Goal: Task Accomplishment & Management: Manage account settings

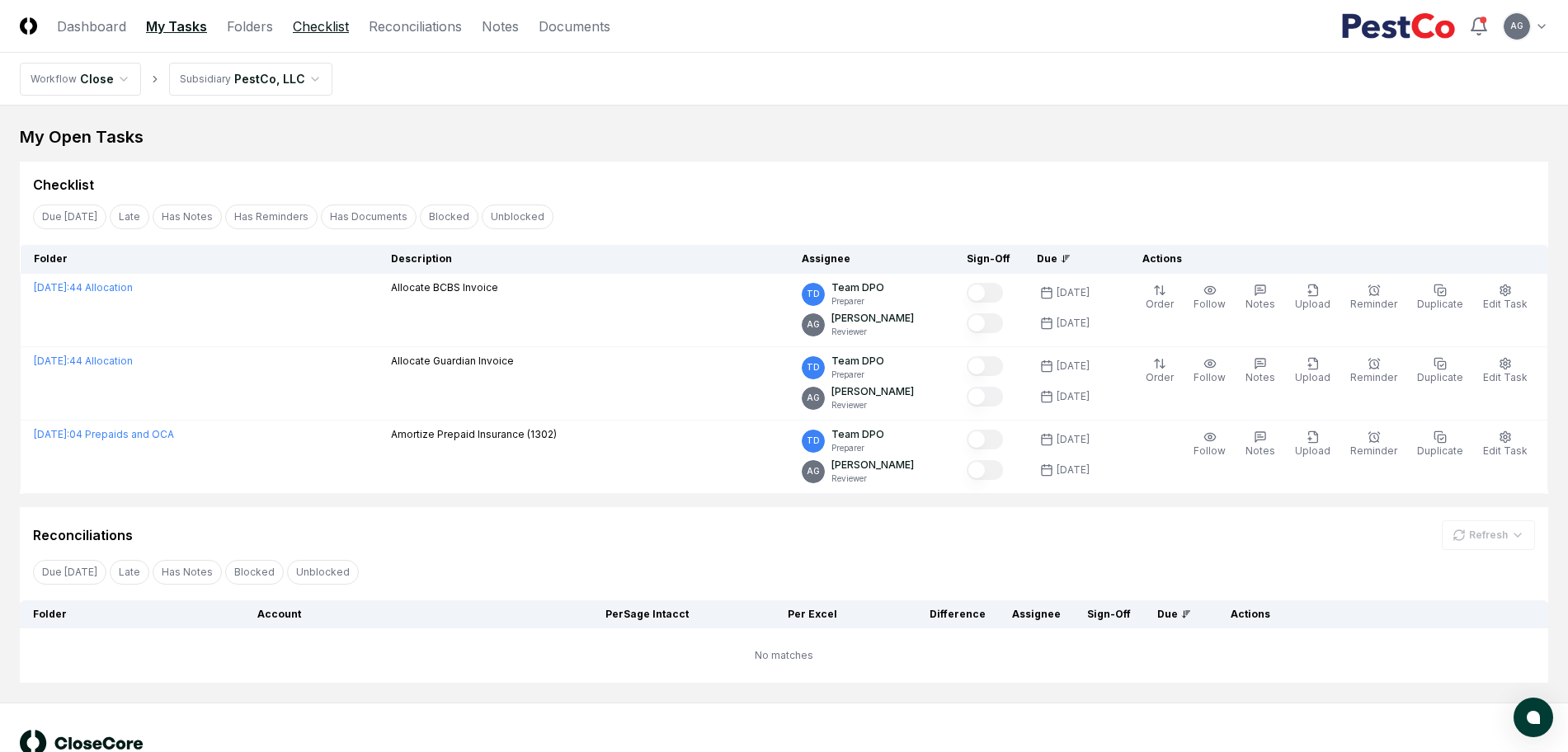
click at [301, 19] on link "Checklist" at bounding box center [320, 27] width 56 height 20
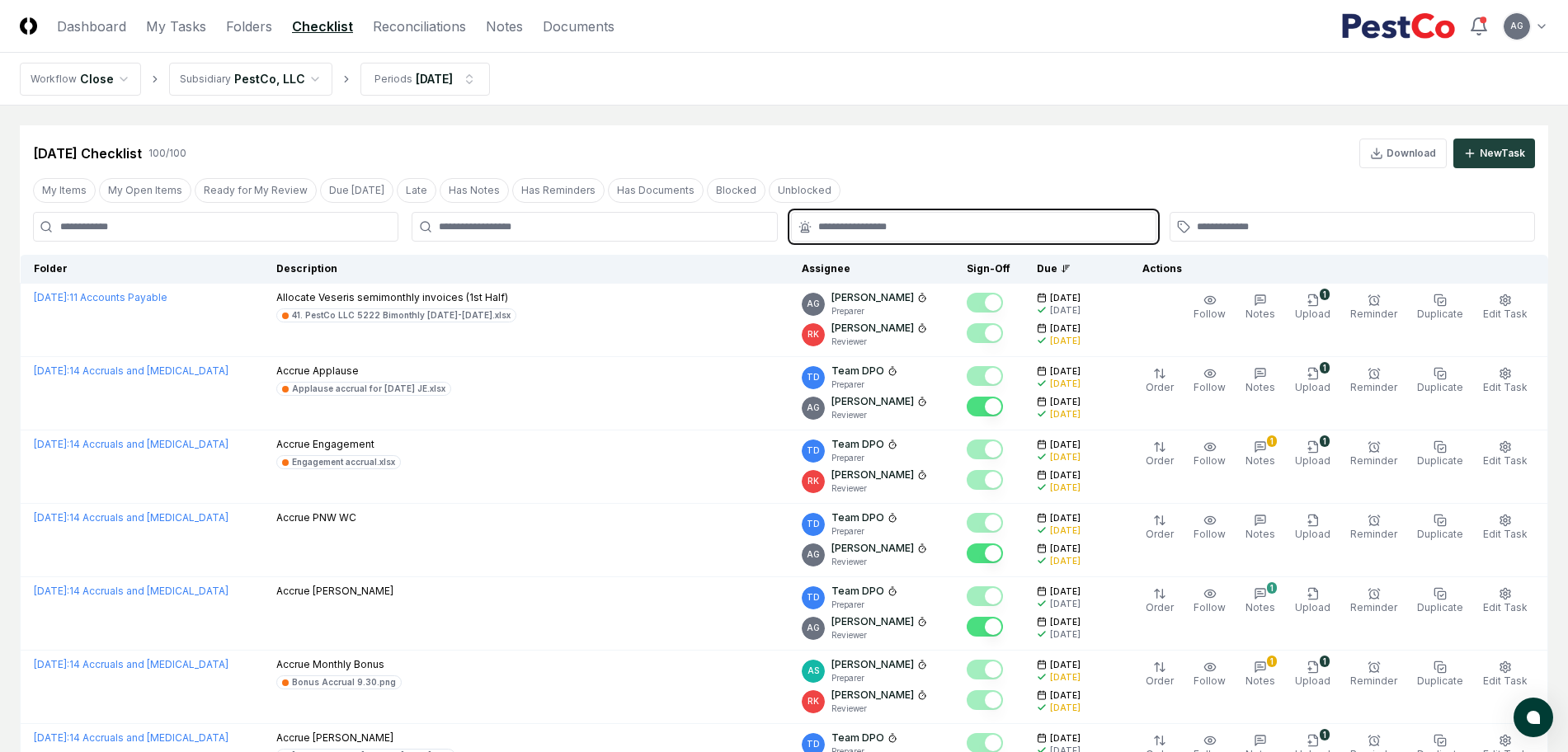
click at [966, 231] on input "text" at bounding box center [982, 227] width 327 height 15
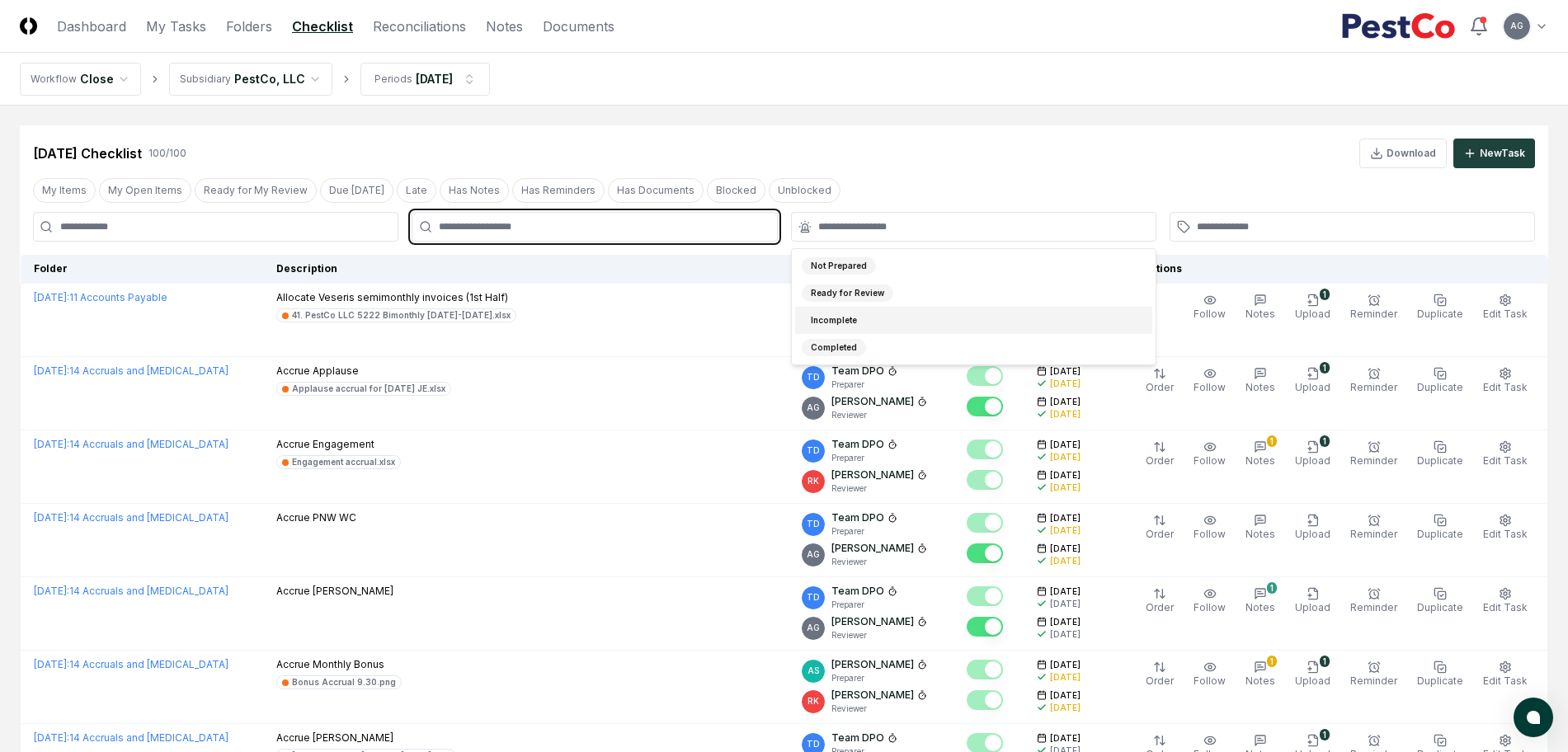
click at [553, 220] on input "text" at bounding box center [602, 227] width 327 height 15
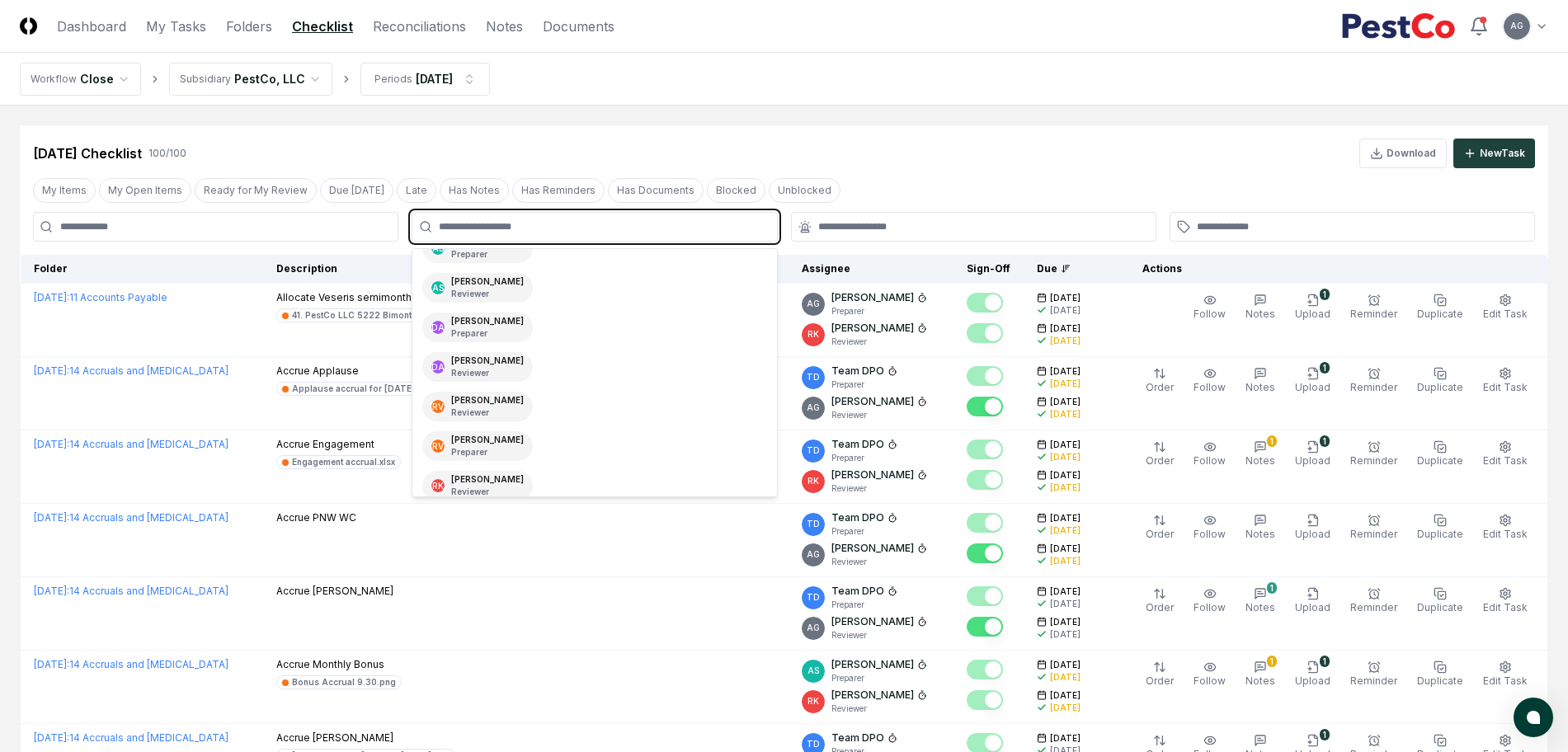
scroll to position [206, 0]
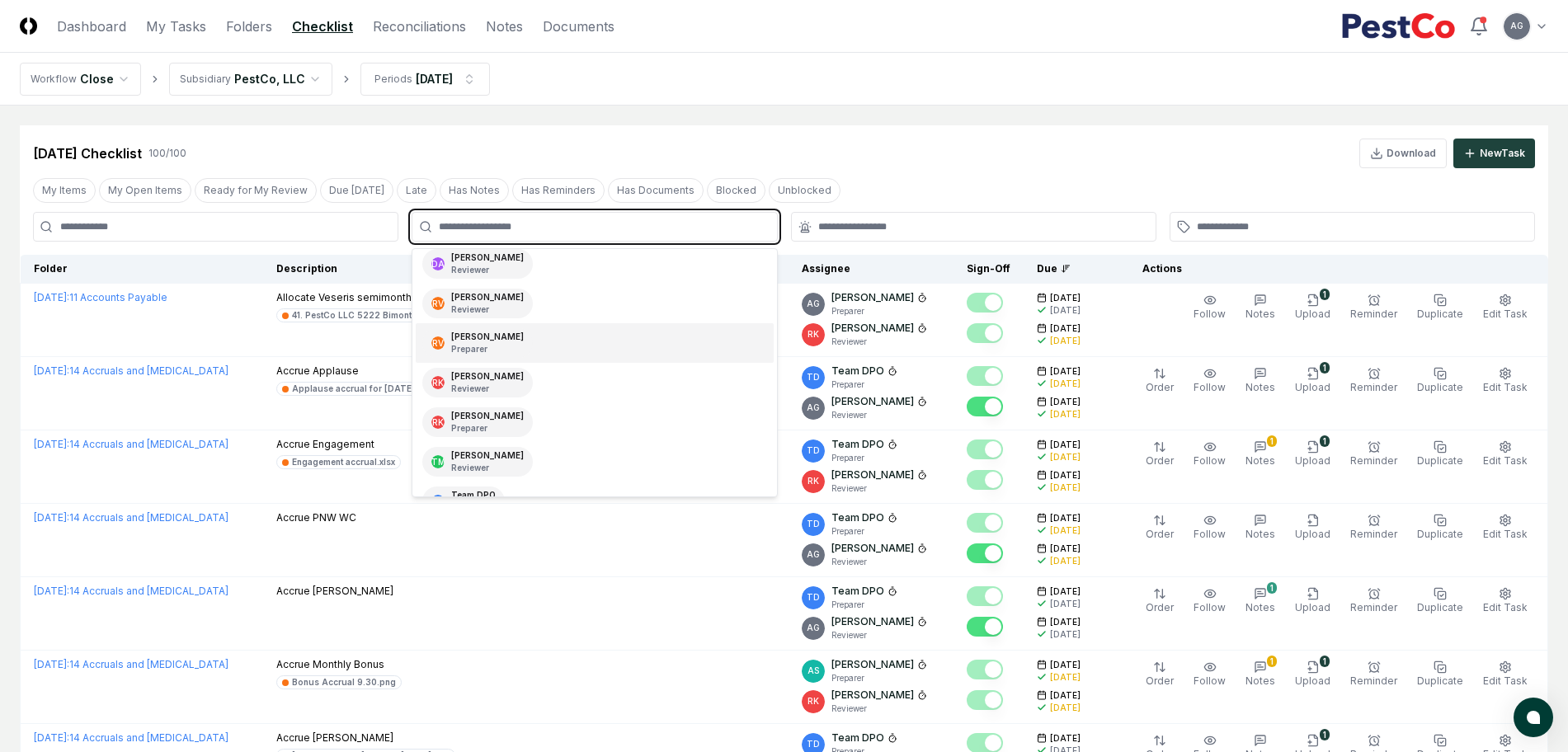
click at [553, 345] on div "RV Rafeeah Vanover Preparer" at bounding box center [594, 343] width 357 height 39
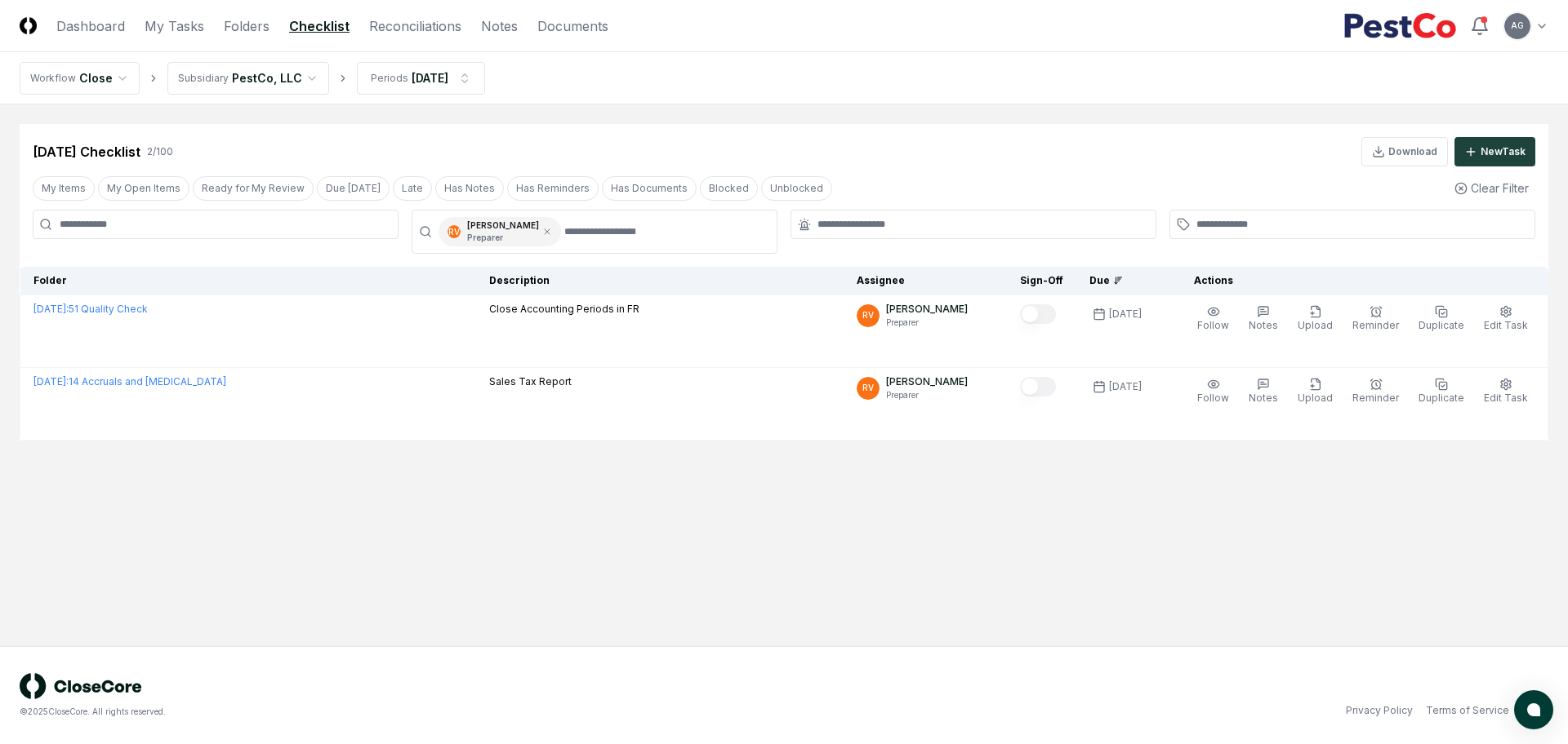
click at [858, 88] on nav "Workflow Close Subsidiary PestCo, LLC Periods [DATE]" at bounding box center [784, 79] width 1568 height 53
click at [534, 227] on div "Rafeeah Vanover Preparer" at bounding box center [503, 231] width 72 height 24
click at [543, 227] on icon at bounding box center [547, 232] width 10 height 10
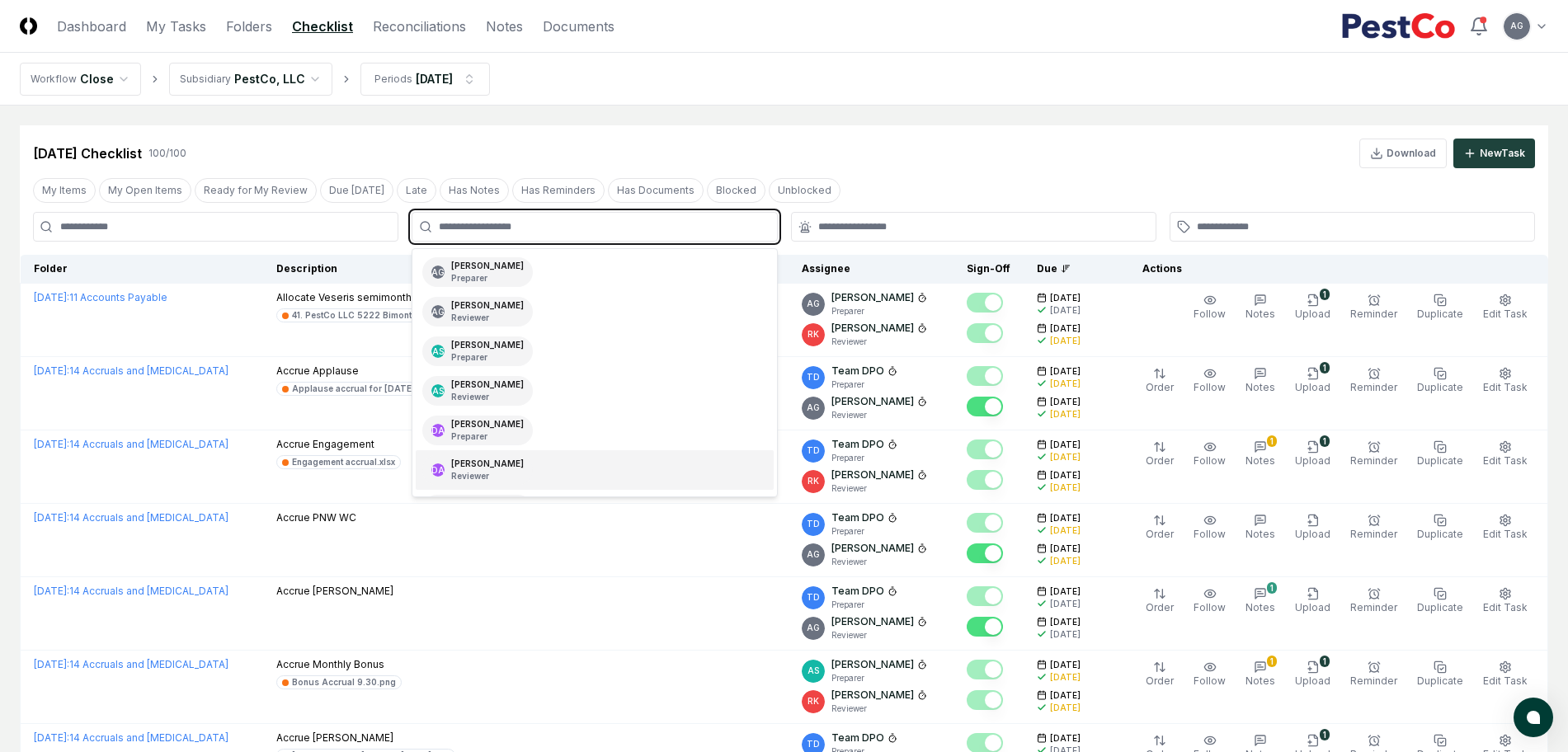
click at [545, 230] on input "text" at bounding box center [602, 227] width 327 height 15
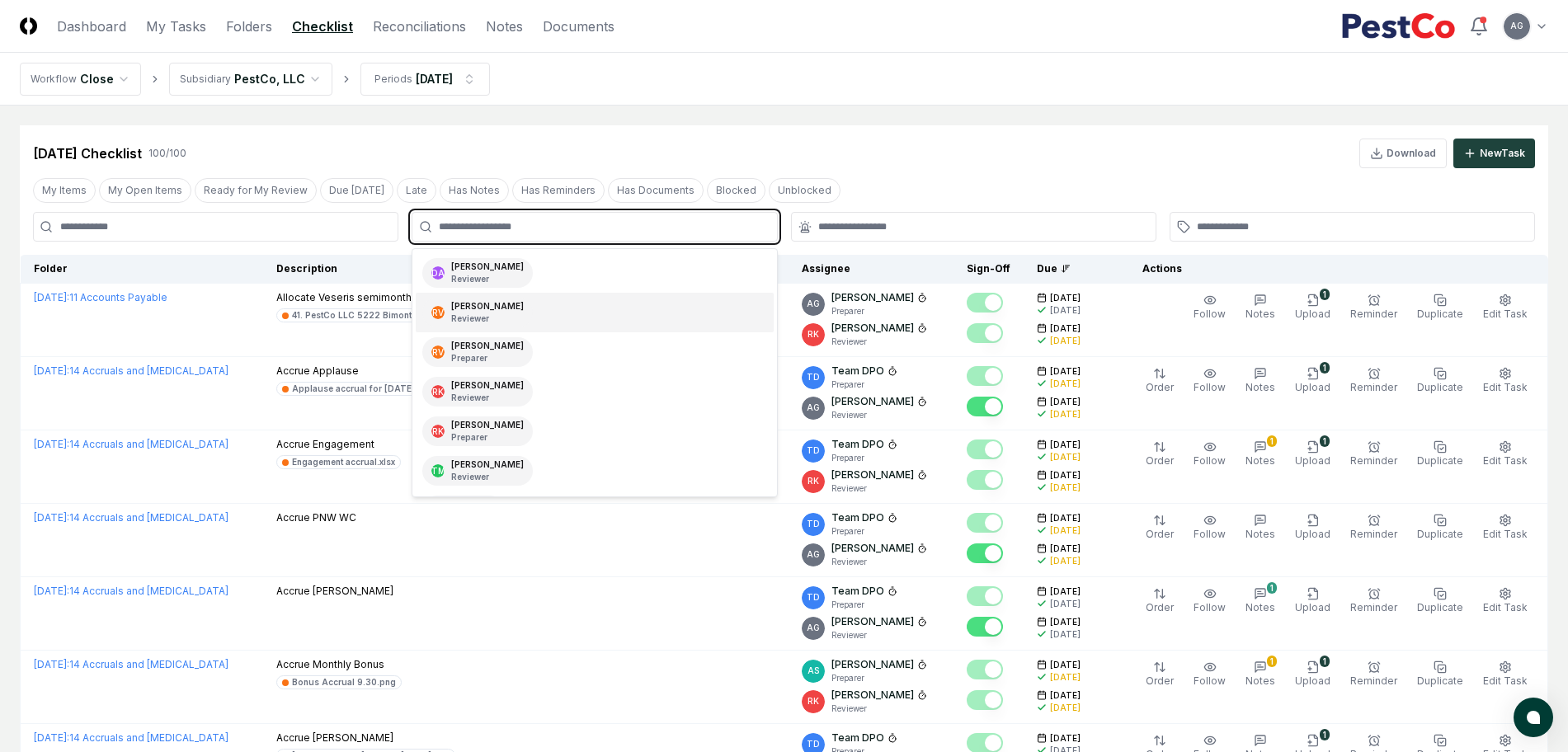
scroll to position [206, 0]
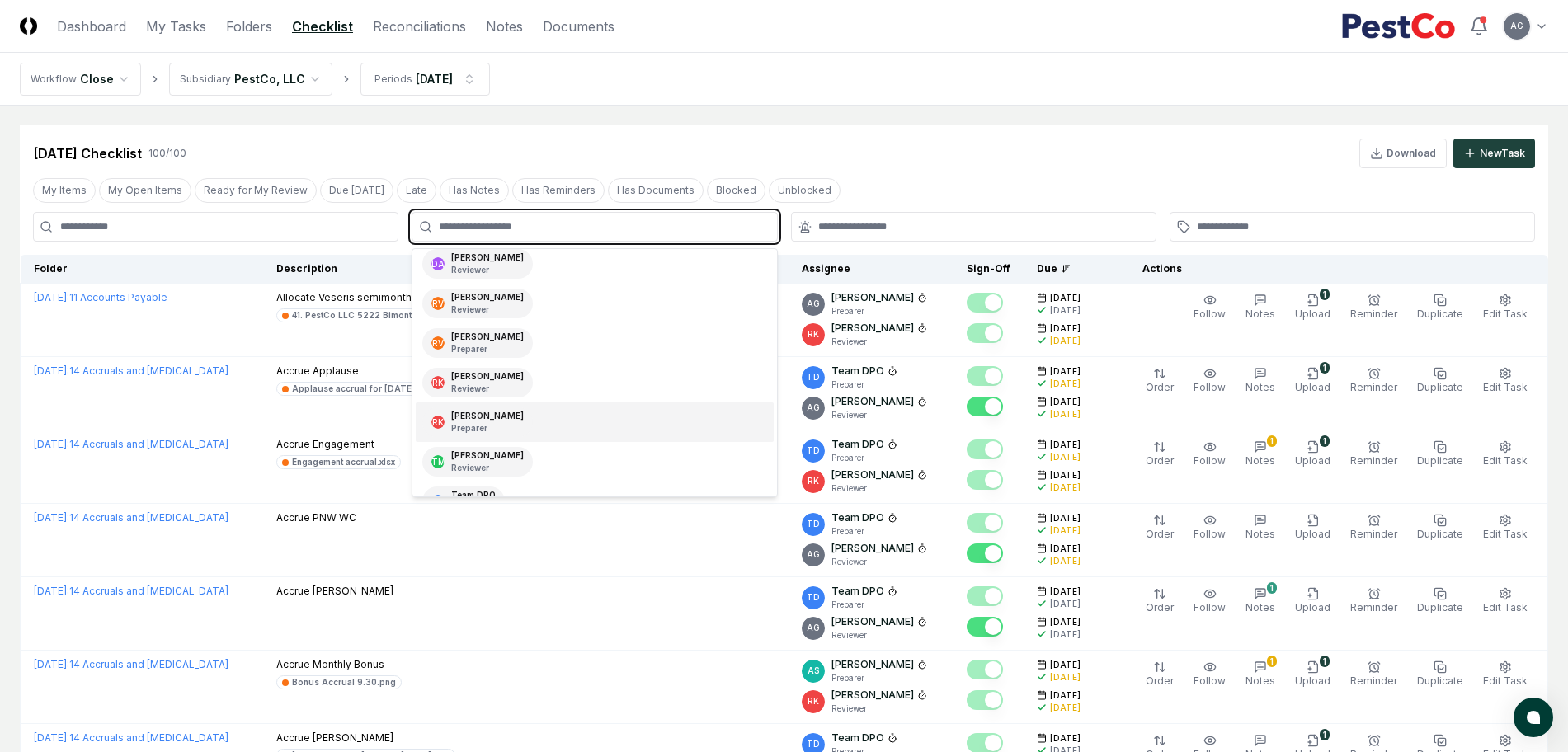
click at [547, 415] on div "RK Ryan Klapper Preparer" at bounding box center [594, 422] width 357 height 39
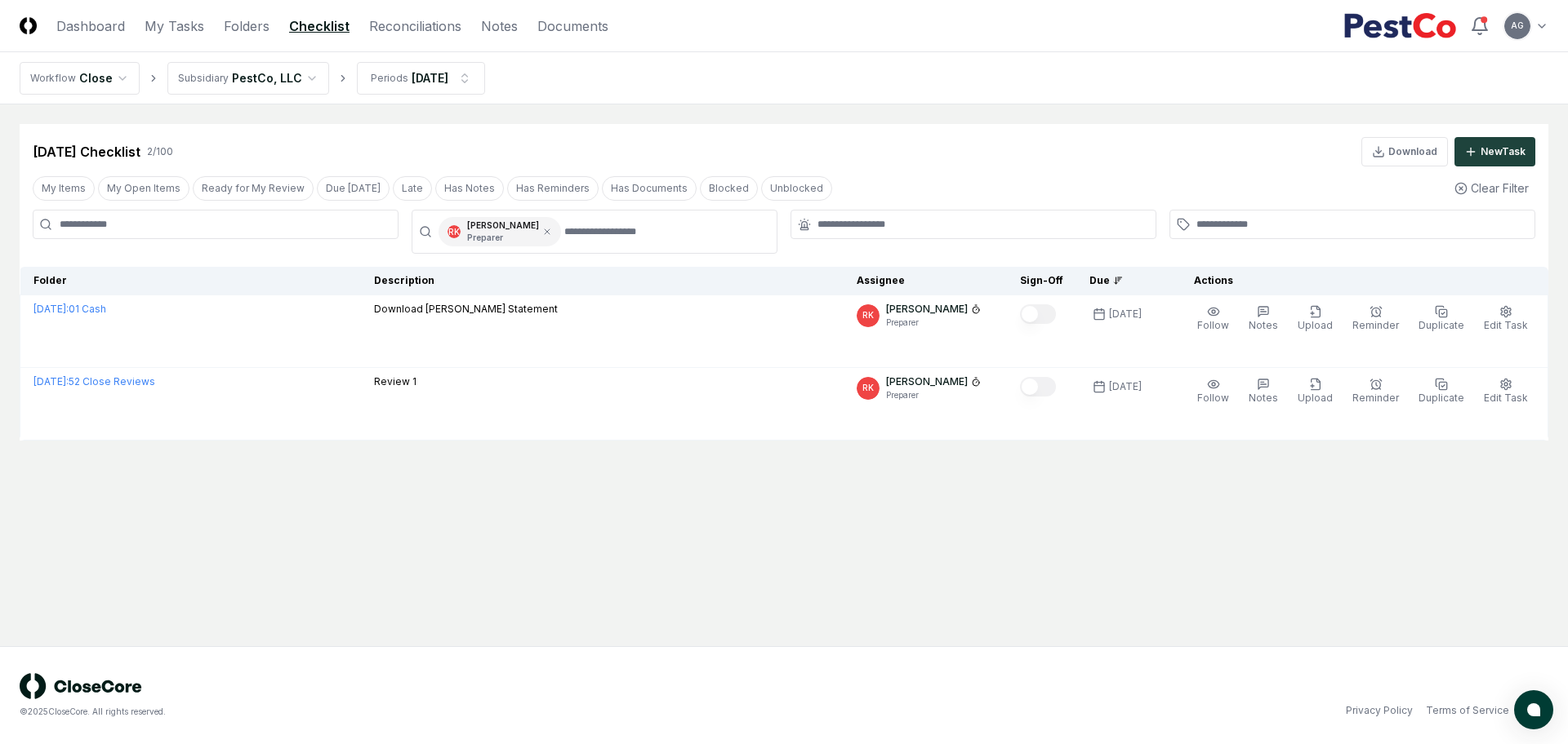
click at [949, 123] on main "Cancel Reassign Sep 2025 Checklist 2 / 100 Download New Task My Items My Open I…" at bounding box center [784, 375] width 1568 height 542
click at [872, 560] on main "Cancel Reassign Sep 2025 Checklist 2 / 100 Download New Task My Items My Open I…" at bounding box center [784, 375] width 1568 height 542
click at [801, 604] on main "Cancel Reassign Sep 2025 Checklist 2 / 100 Download New Task My Items My Open I…" at bounding box center [784, 375] width 1568 height 542
click at [543, 234] on icon at bounding box center [547, 232] width 10 height 10
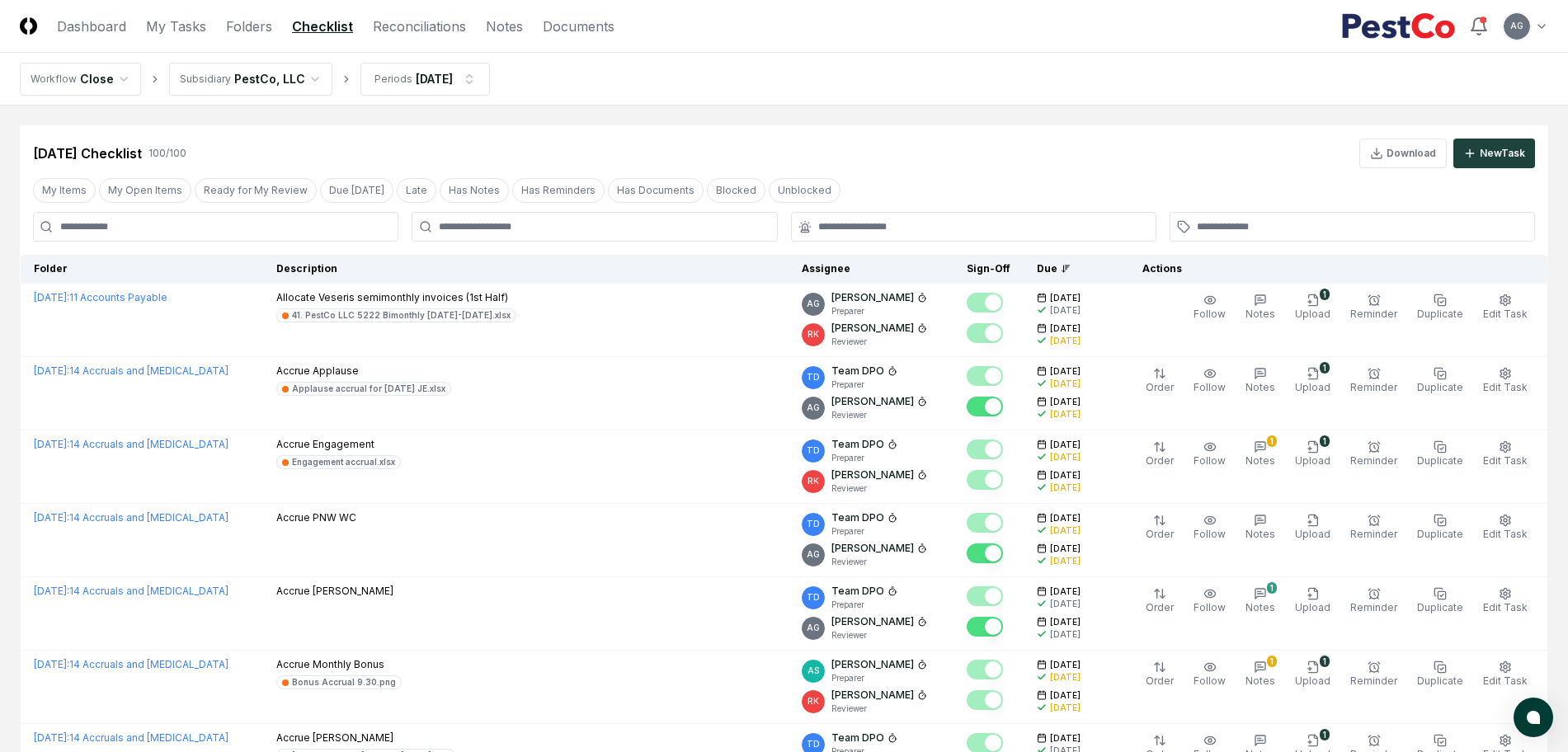
click at [194, 28] on link "My Tasks" at bounding box center [175, 27] width 60 height 20
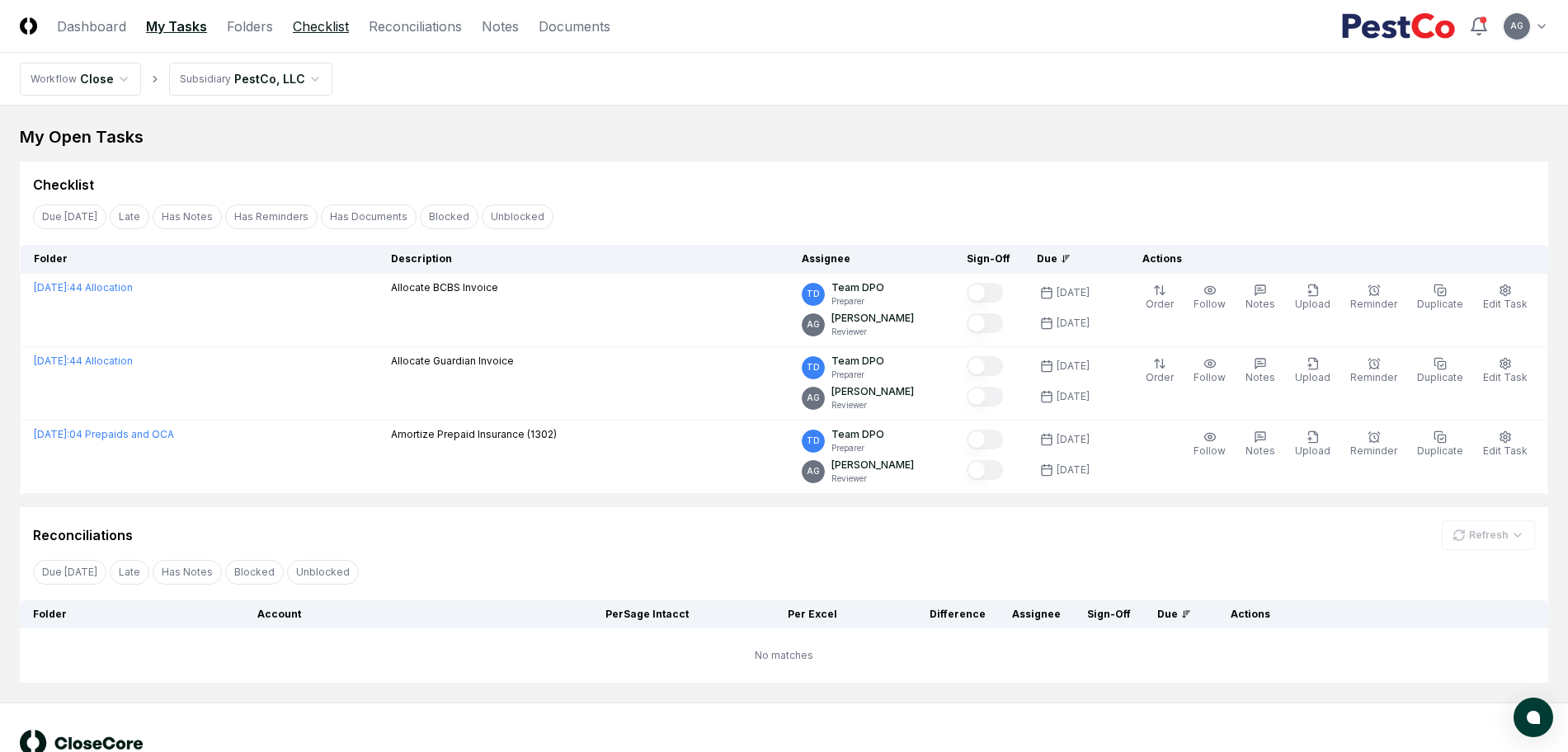
click at [308, 27] on link "Checklist" at bounding box center [320, 27] width 56 height 20
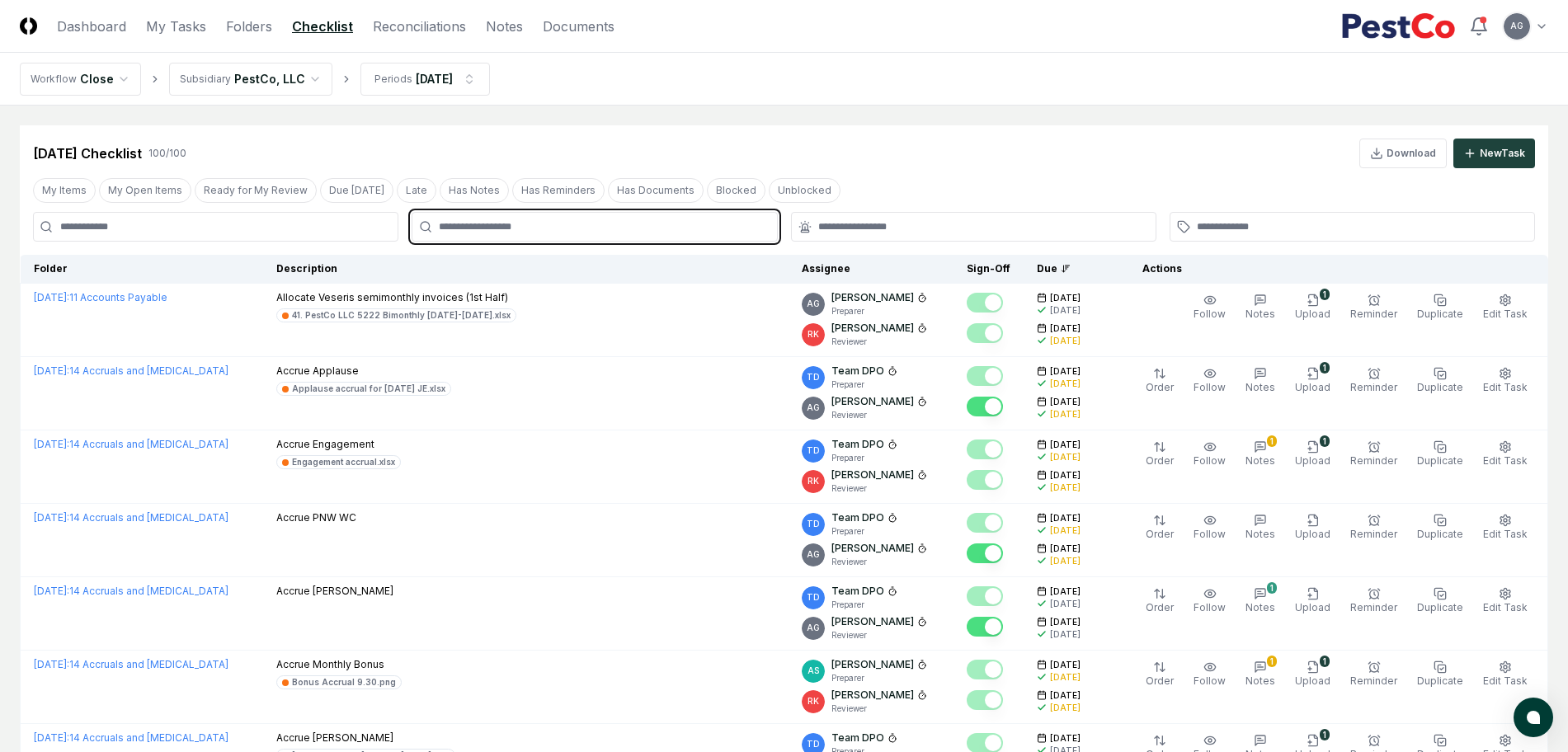
click at [503, 225] on input "text" at bounding box center [602, 227] width 327 height 15
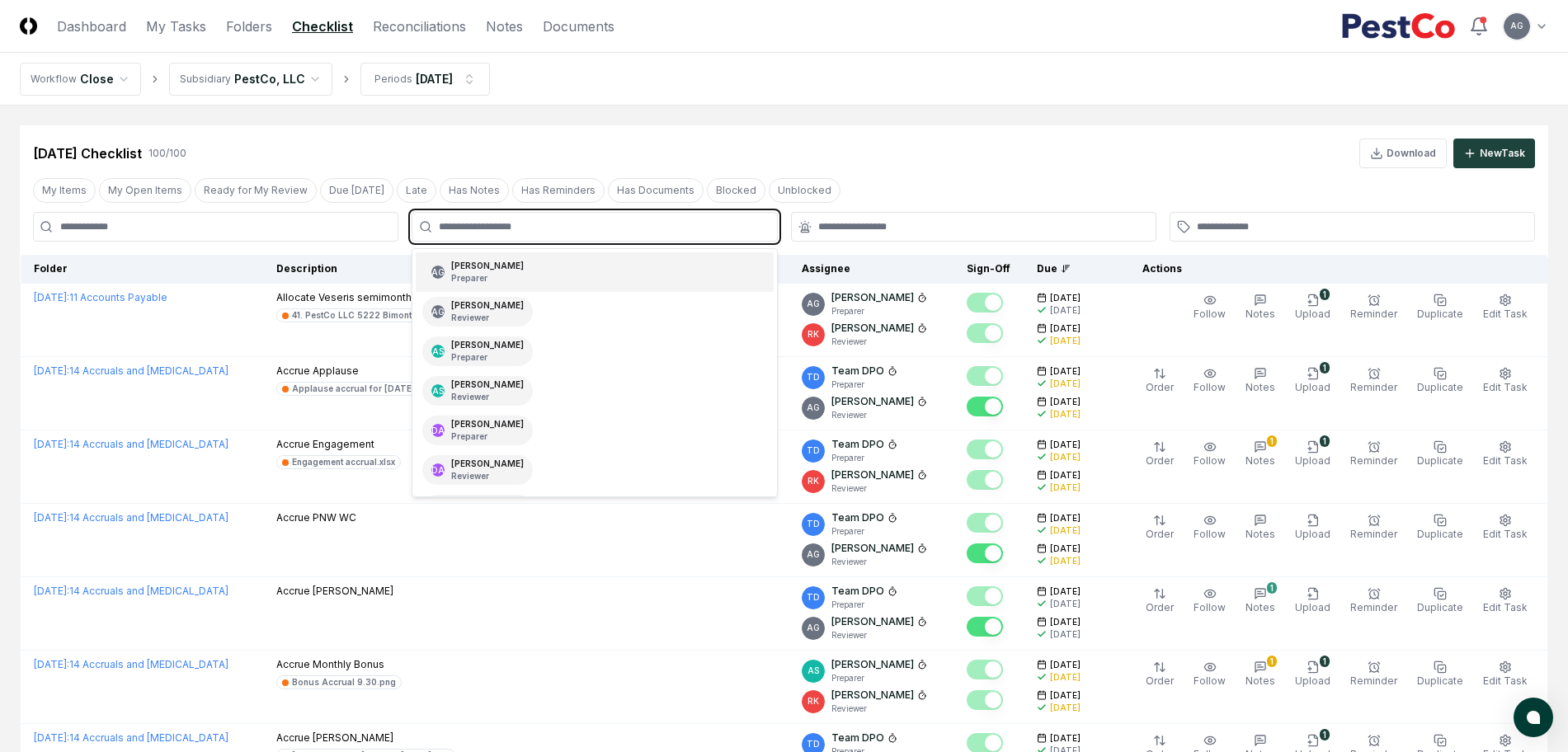
click at [517, 275] on p "Preparer" at bounding box center [488, 278] width 73 height 13
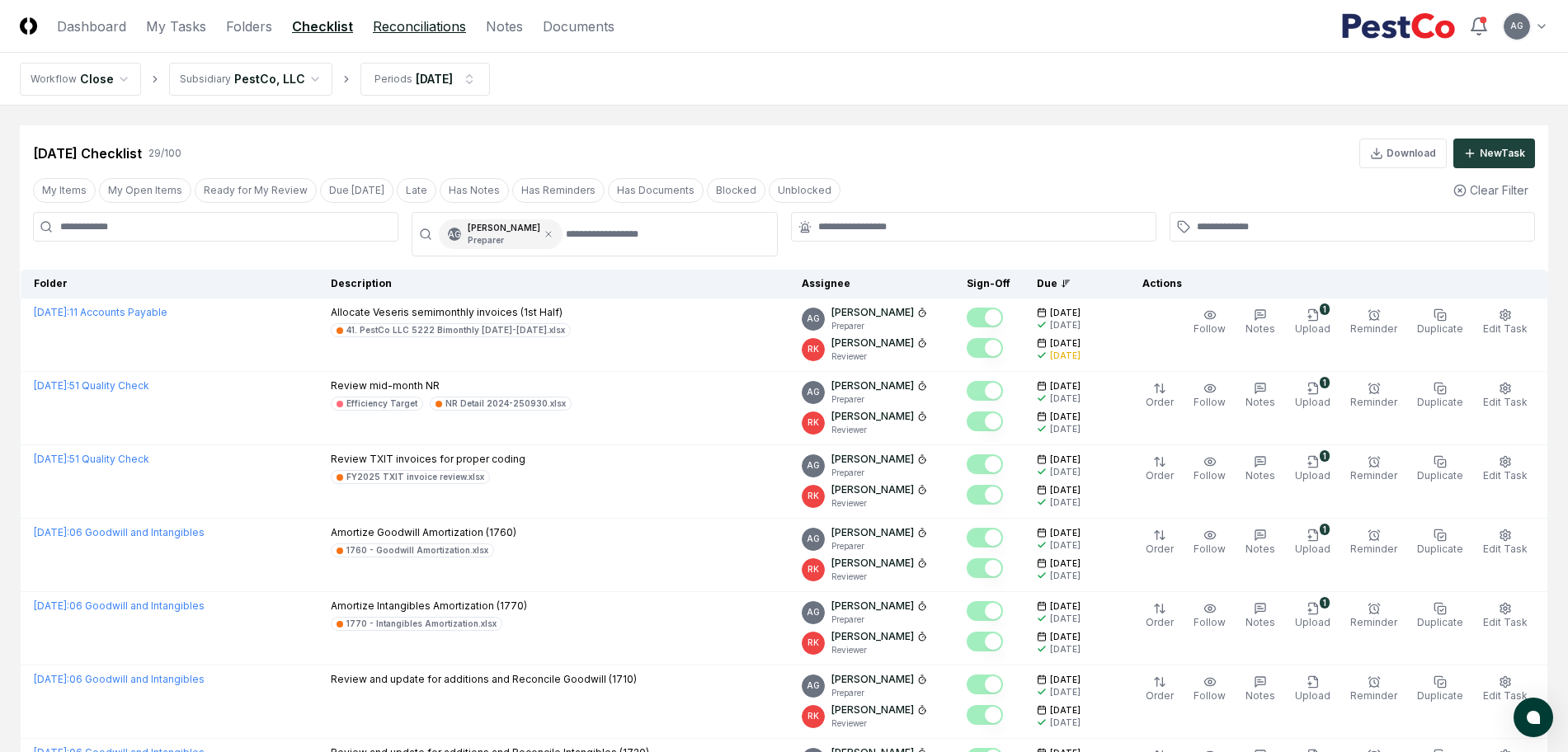
click at [407, 26] on link "Reconciliations" at bounding box center [419, 27] width 94 height 20
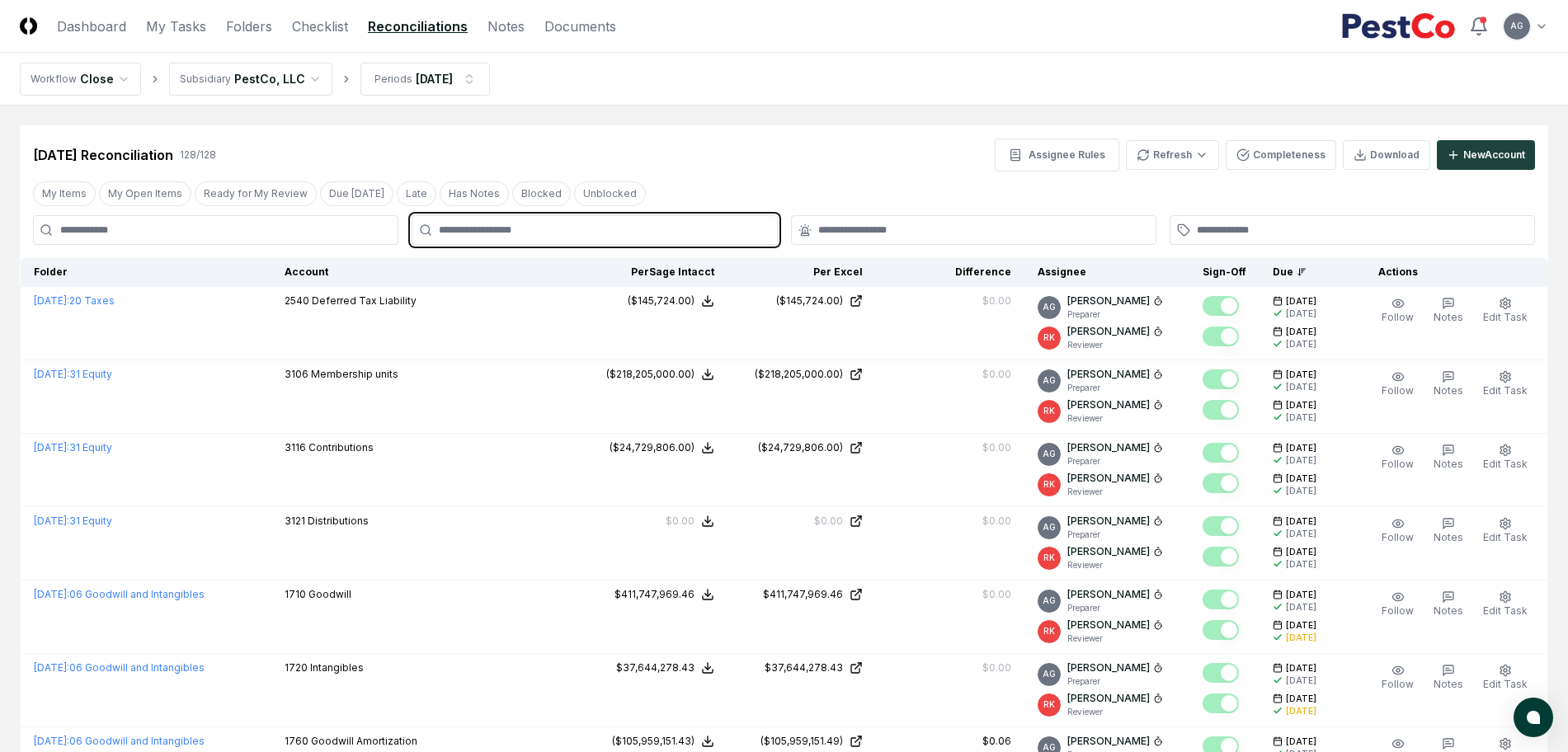
click at [542, 233] on input "text" at bounding box center [602, 230] width 327 height 15
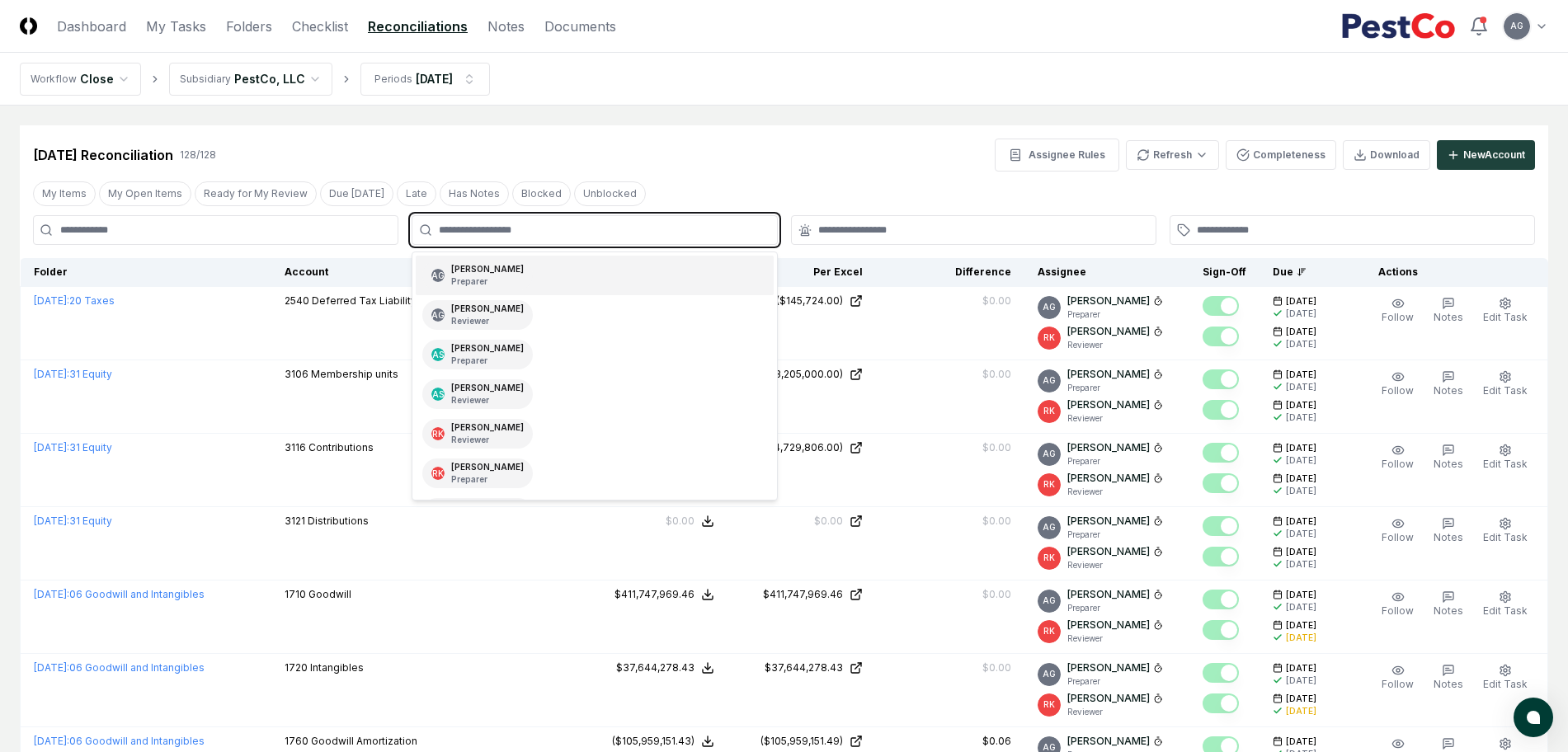
click at [563, 275] on div "AG [PERSON_NAME] Preparer" at bounding box center [594, 275] width 357 height 39
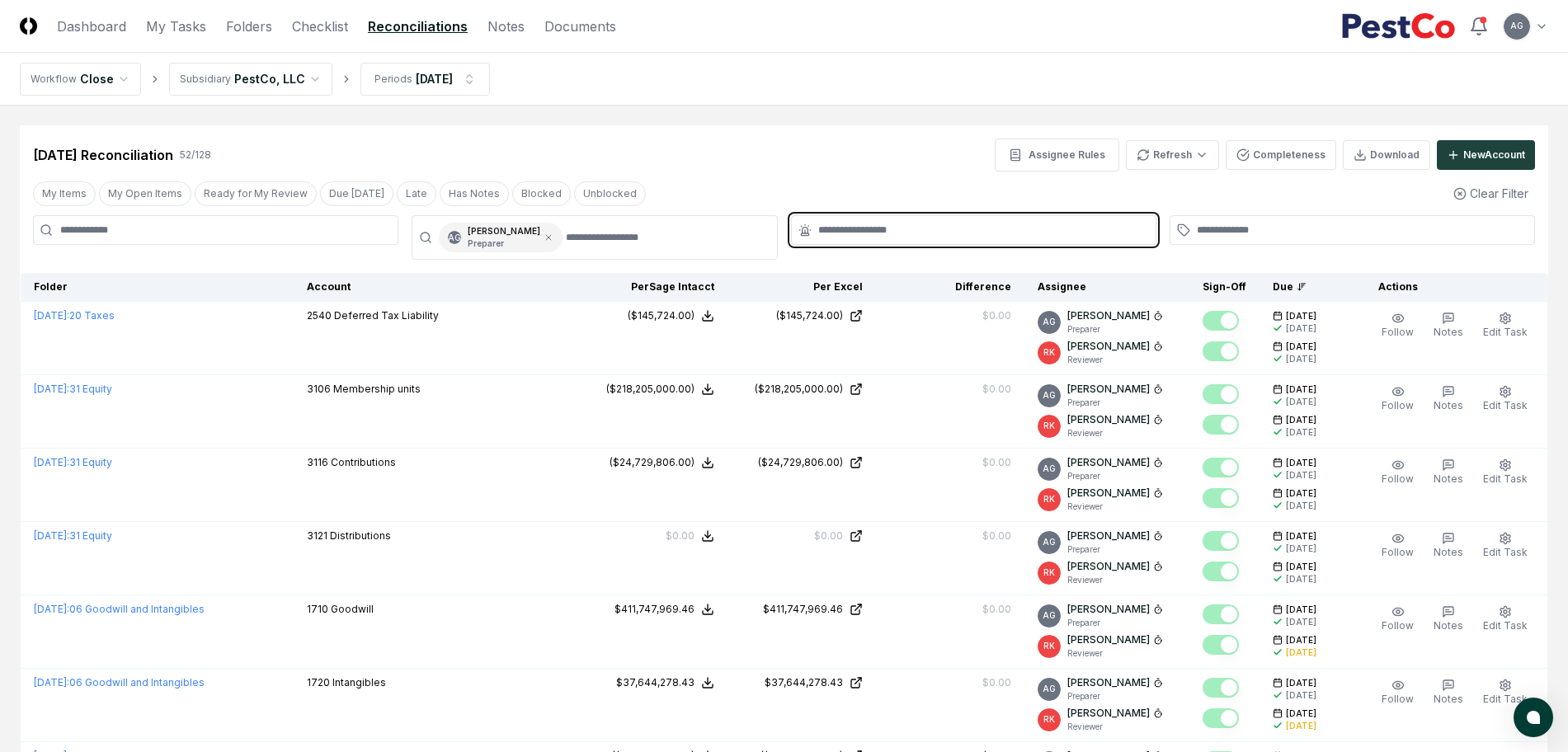
click at [893, 235] on input "text" at bounding box center [982, 230] width 327 height 15
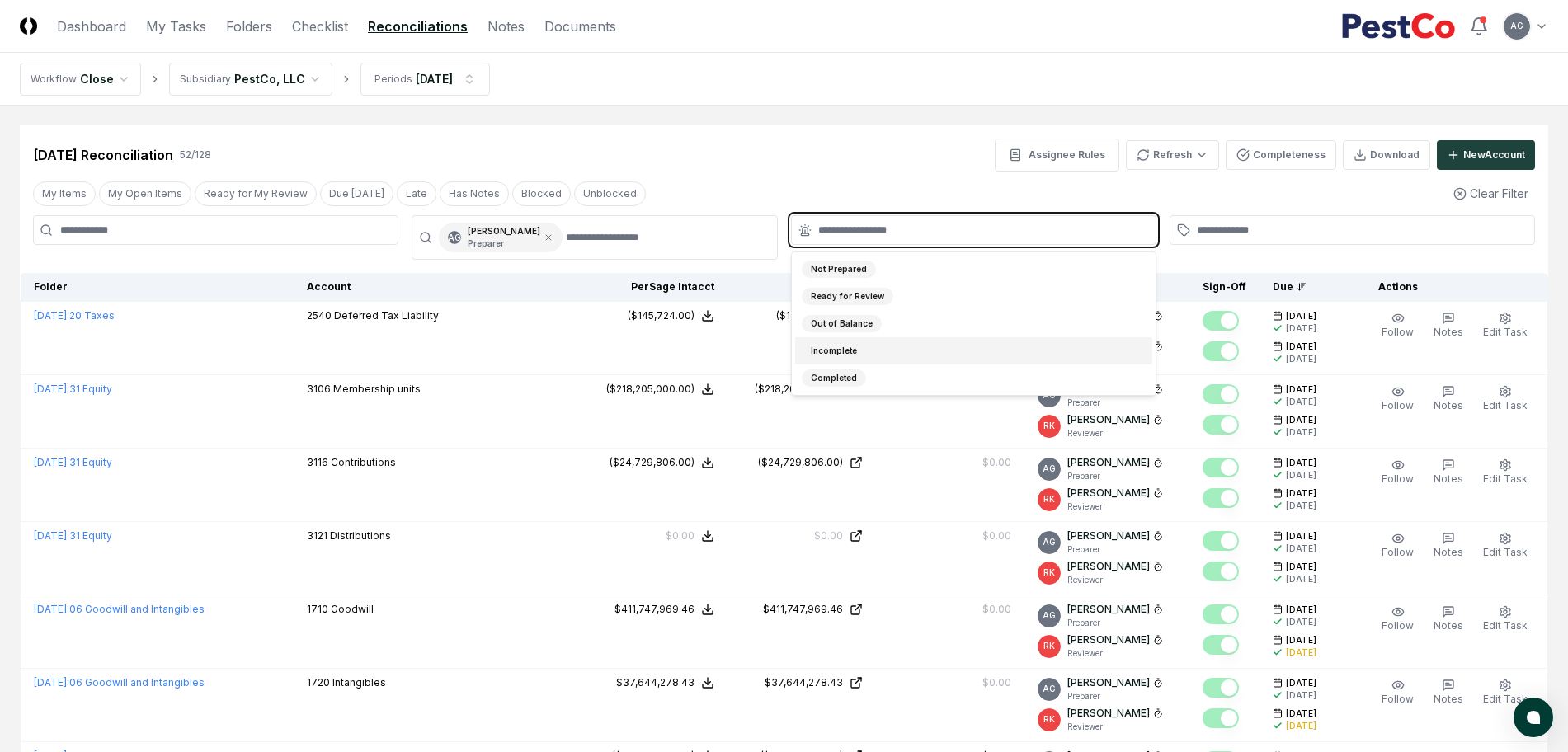
click at [888, 350] on div "Incomplete" at bounding box center [974, 351] width 357 height 28
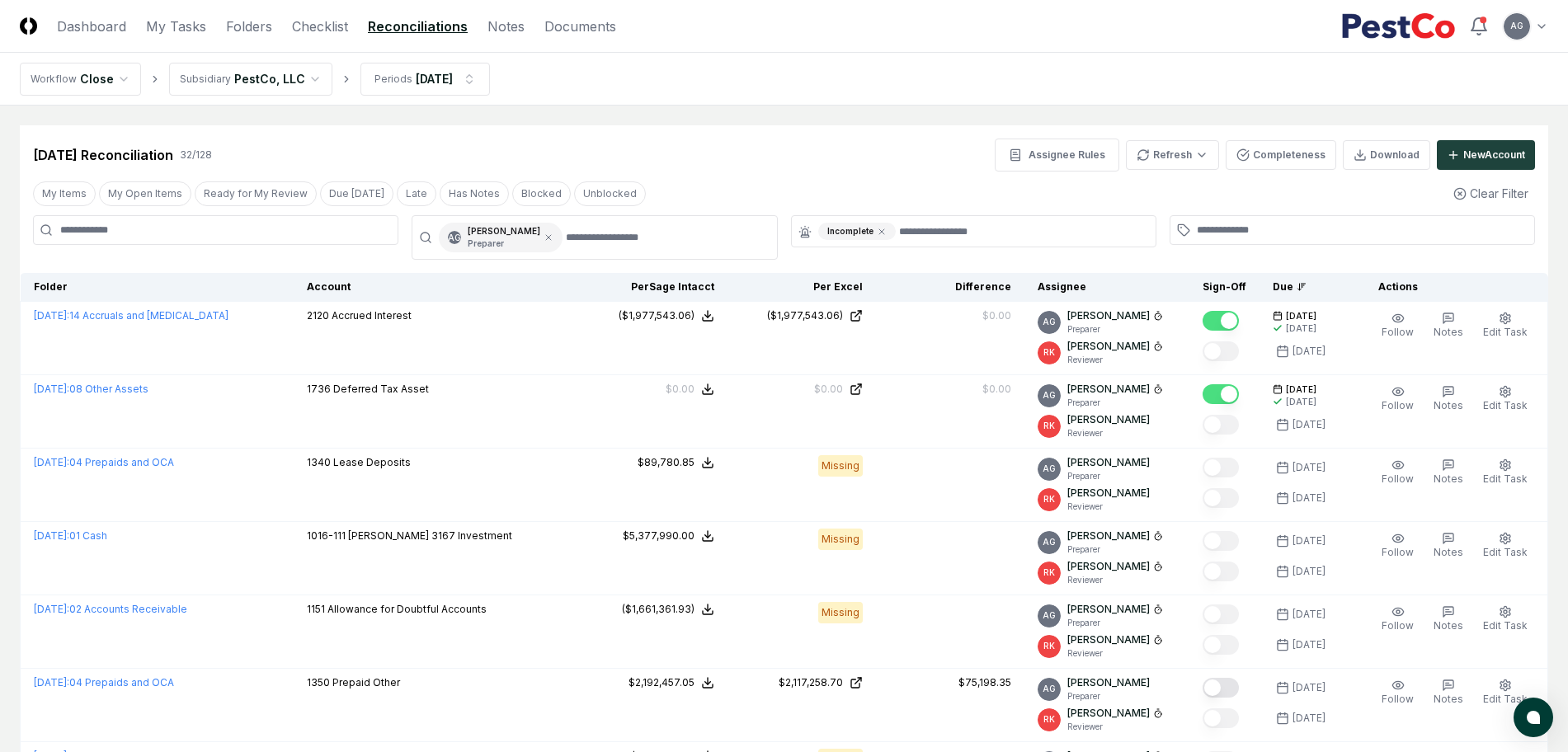
click at [811, 77] on nav "Workflow Close Subsidiary PestCo, LLC Periods [DATE]" at bounding box center [784, 80] width 1568 height 53
click at [823, 142] on div "[DATE] Reconciliation 32 / 128 Assignee Rules Refresh Completeness Download New…" at bounding box center [784, 155] width 1502 height 33
click at [750, 149] on div "[DATE] Reconciliation 32 / 128 Assignee Rules Refresh Completeness Download New…" at bounding box center [784, 155] width 1502 height 33
click at [878, 94] on nav "Workflow Close Subsidiary PestCo, LLC Periods [DATE]" at bounding box center [784, 80] width 1568 height 53
